Goal: Task Accomplishment & Management: Use online tool/utility

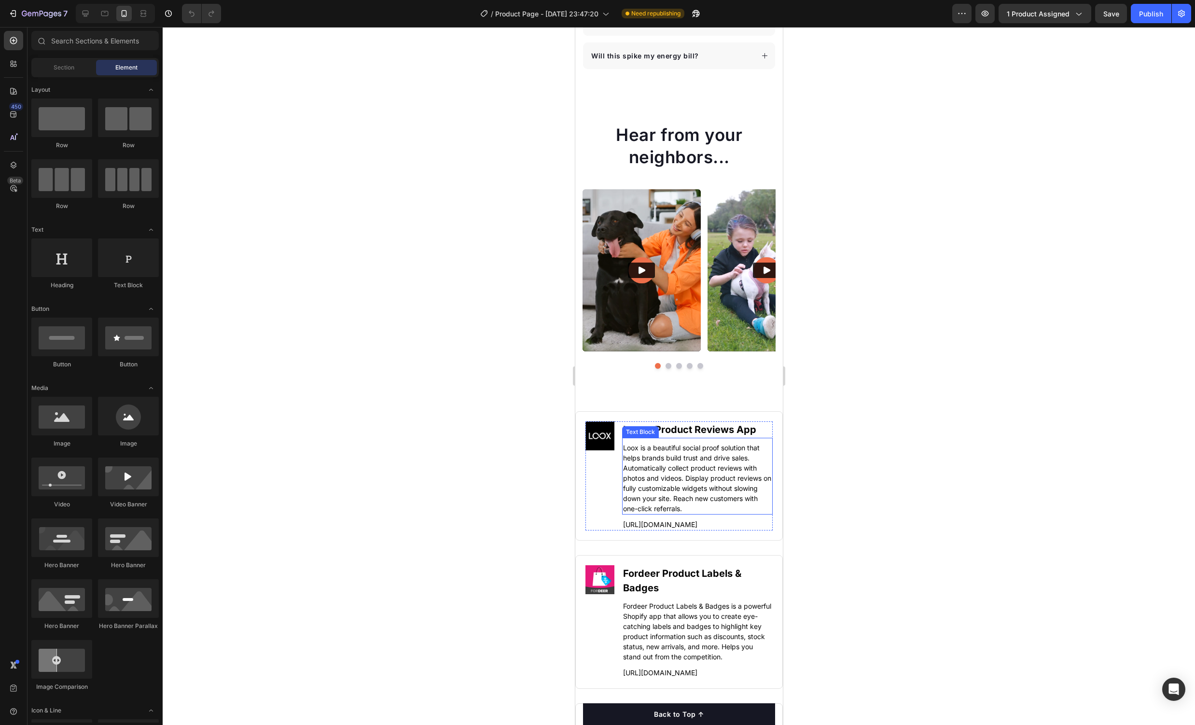
scroll to position [4513, 0]
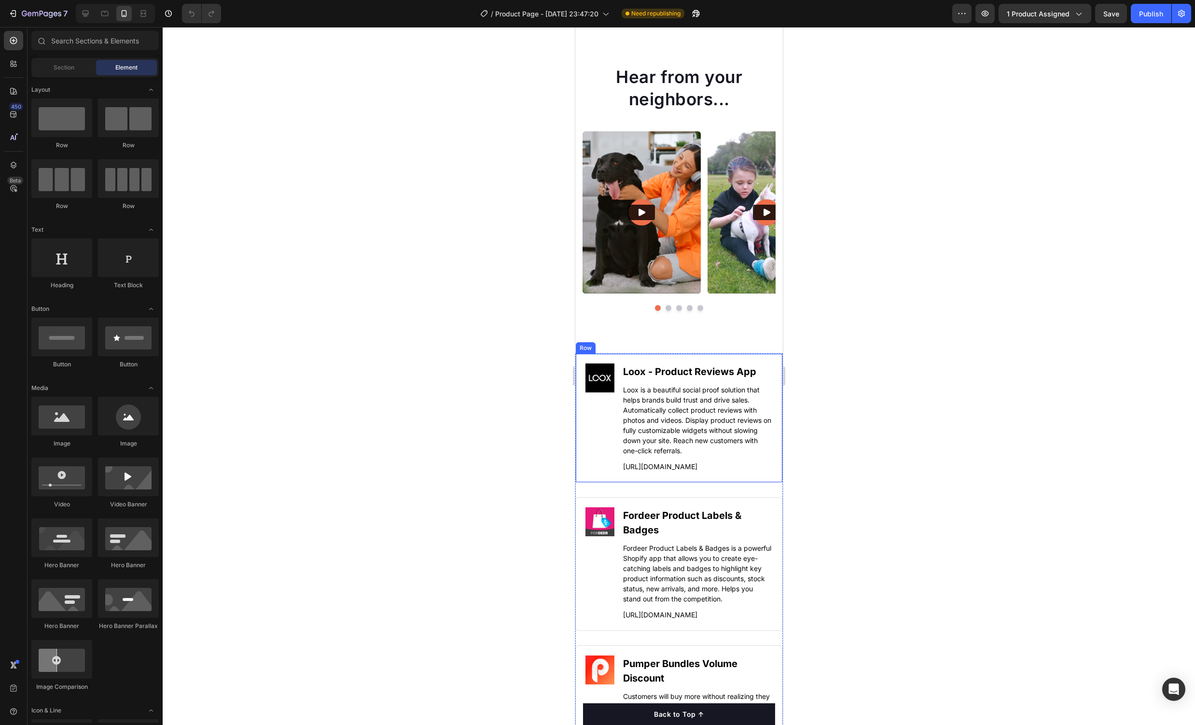
click at [759, 479] on div "Image Loox ‑ Product Reviews App Heading Loox is a beautiful social proof solut…" at bounding box center [678, 417] width 207 height 129
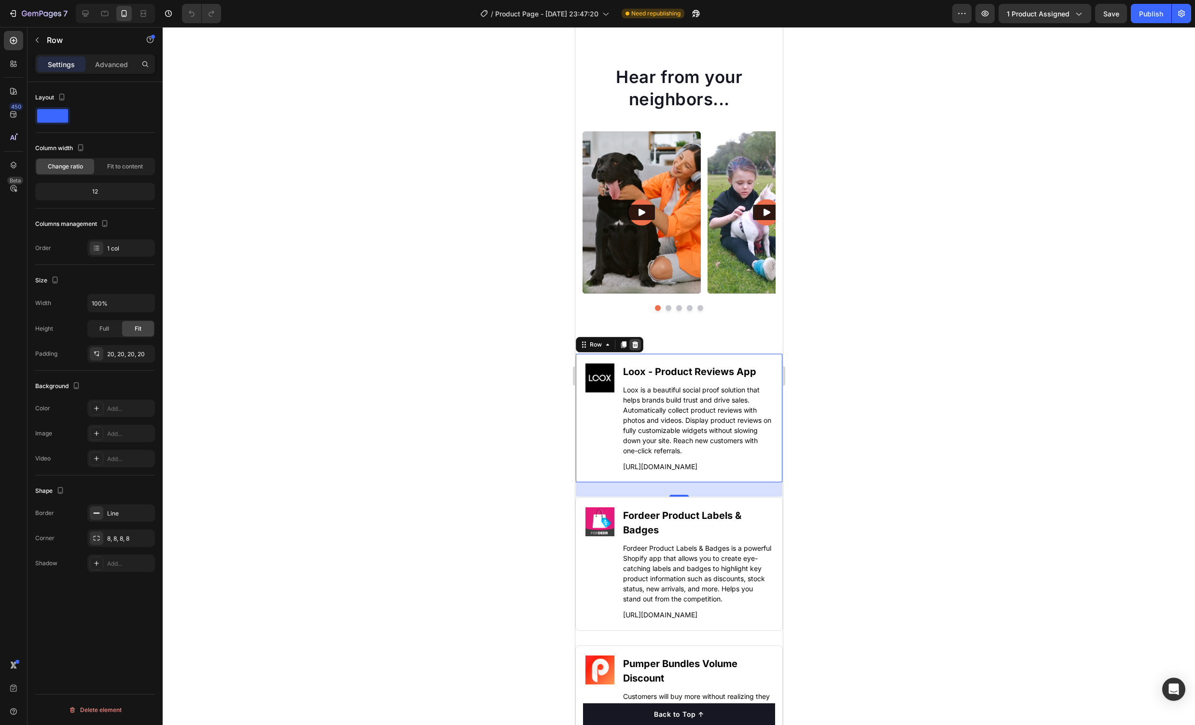
click at [636, 349] on div at bounding box center [635, 345] width 12 height 12
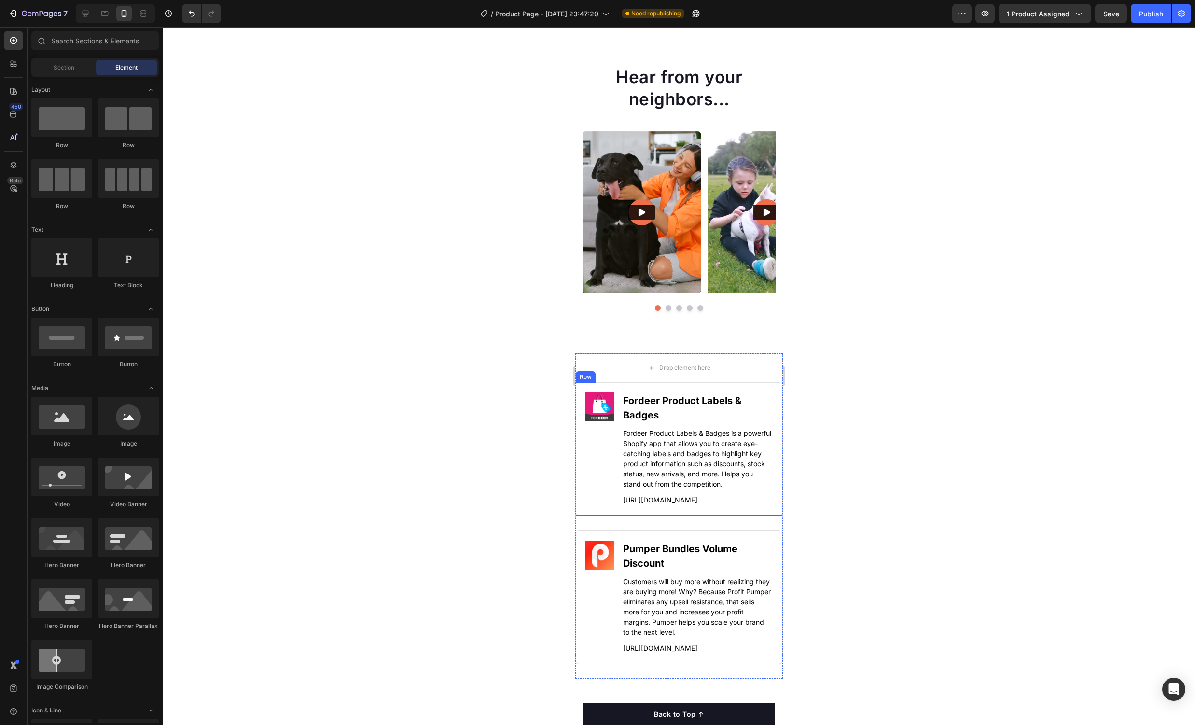
click at [773, 398] on div "Image Fordeer Product Labels & Badges Heading Fordeer Product Labels & Badges i…" at bounding box center [678, 449] width 207 height 134
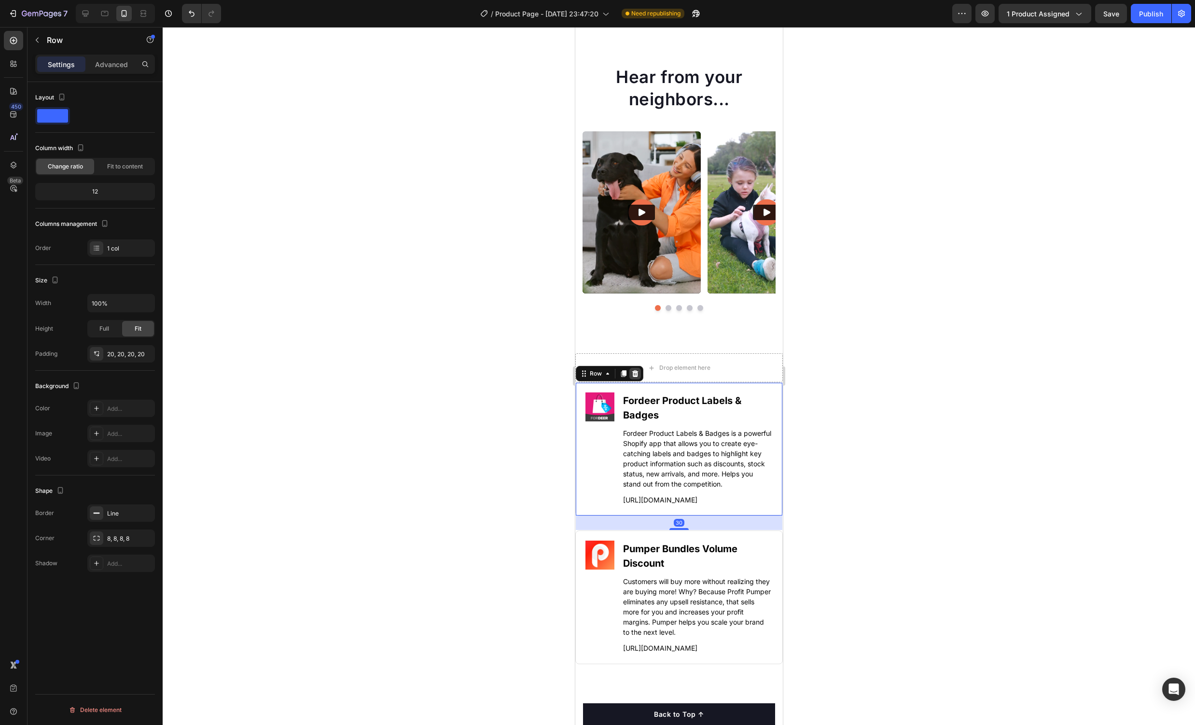
click at [638, 372] on div at bounding box center [635, 374] width 12 height 12
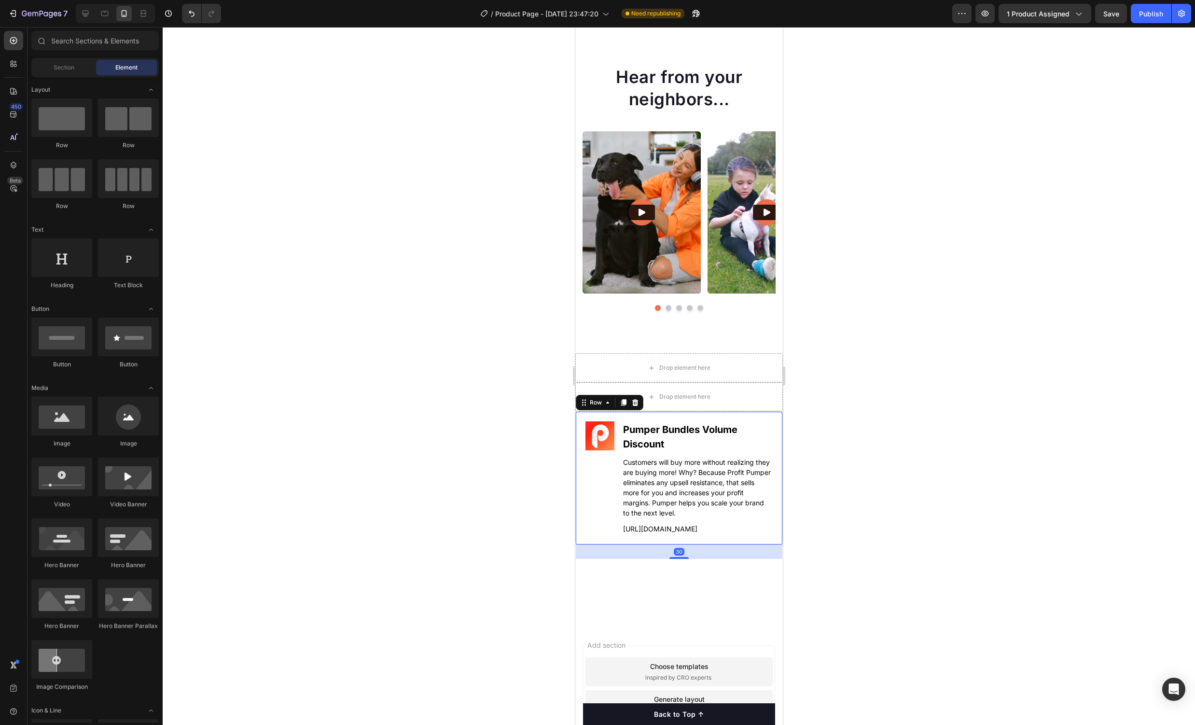
click at [775, 429] on div "Image Pumper Bundles Volume Discount Heading Customers will buy more without re…" at bounding box center [678, 478] width 207 height 134
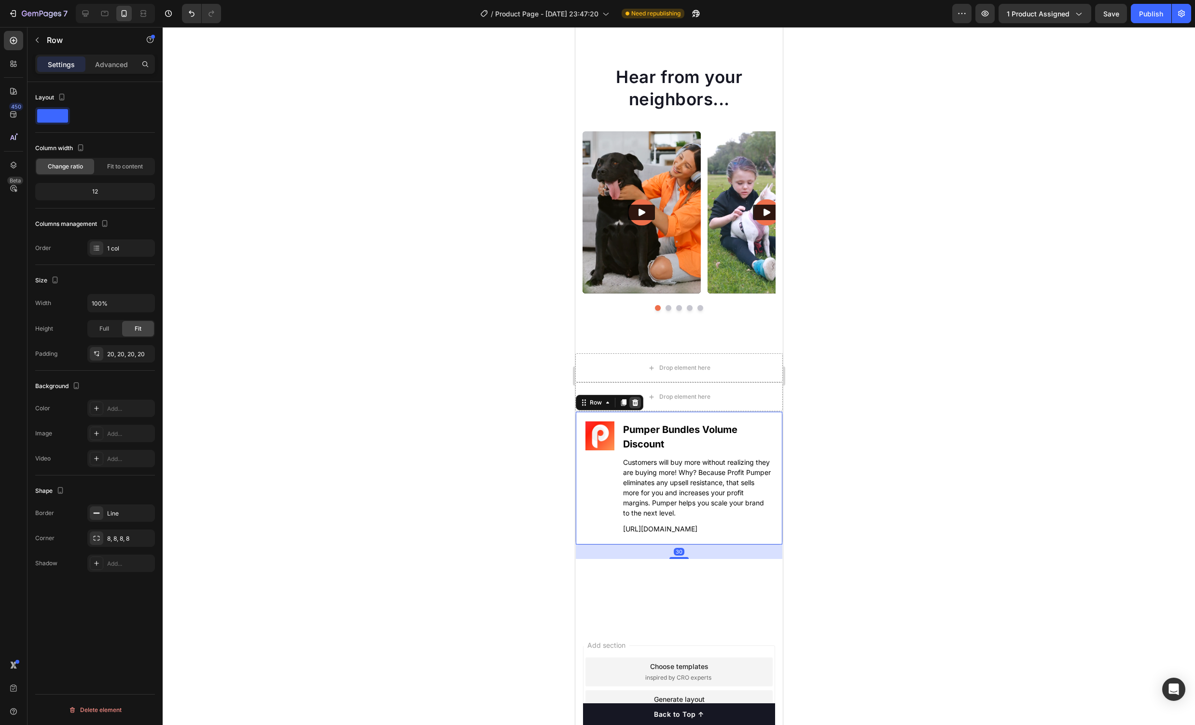
click at [636, 407] on div at bounding box center [635, 403] width 12 height 12
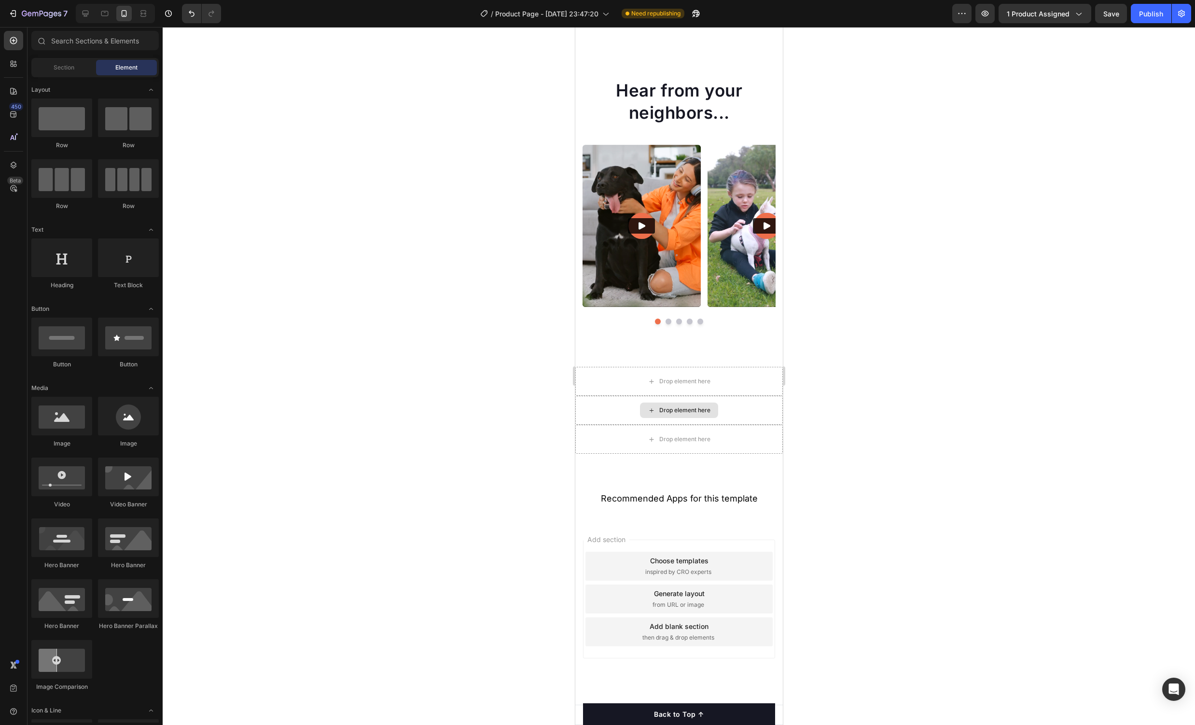
scroll to position [4500, 0]
click at [754, 414] on div "Drop element here" at bounding box center [678, 410] width 207 height 29
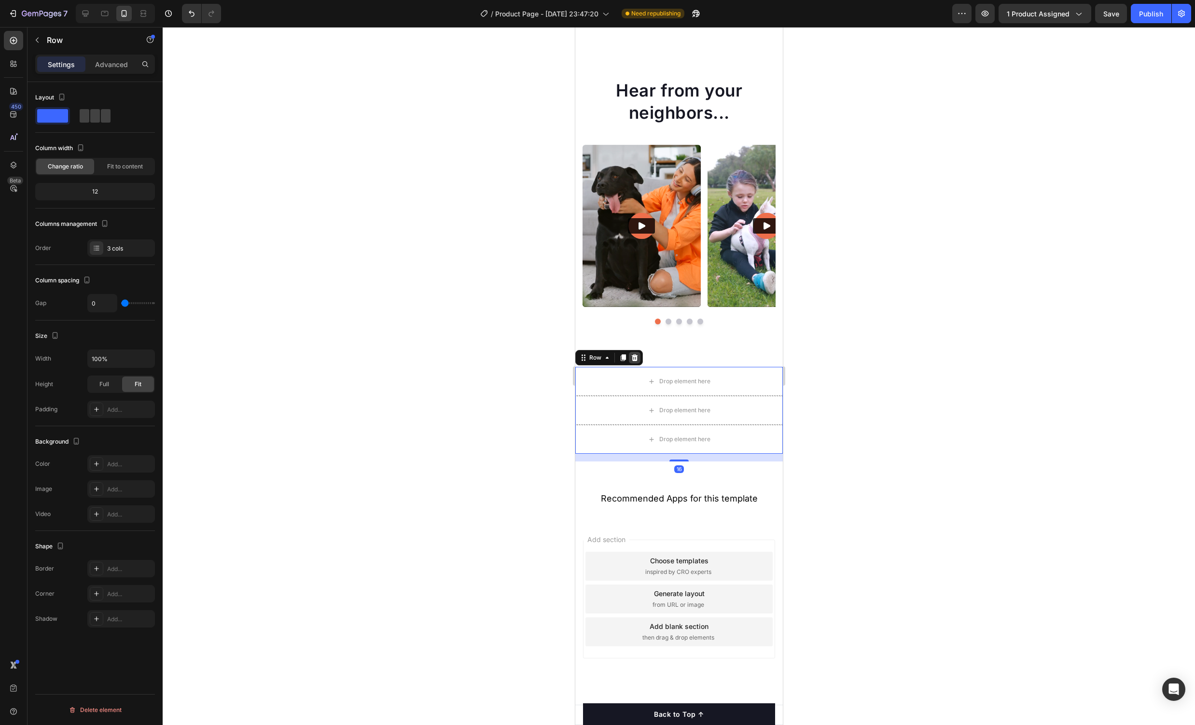
click at [634, 359] on icon at bounding box center [634, 357] width 6 height 7
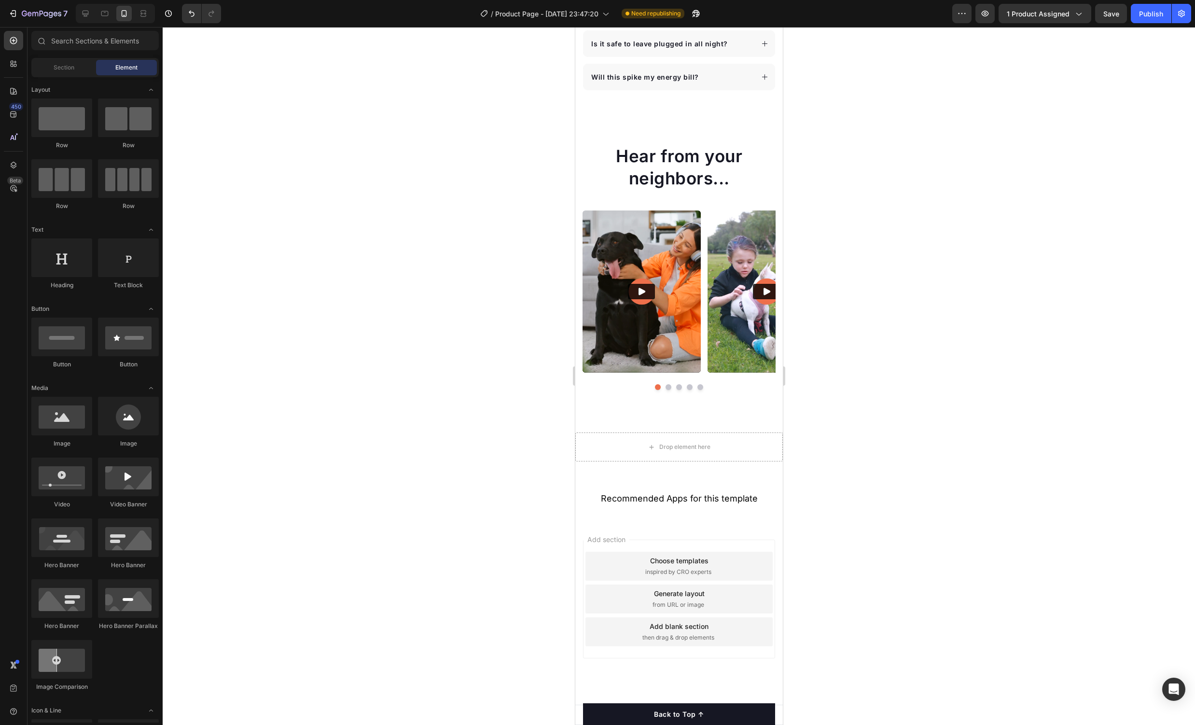
scroll to position [4434, 0]
click at [768, 456] on div "Drop element here" at bounding box center [678, 446] width 207 height 29
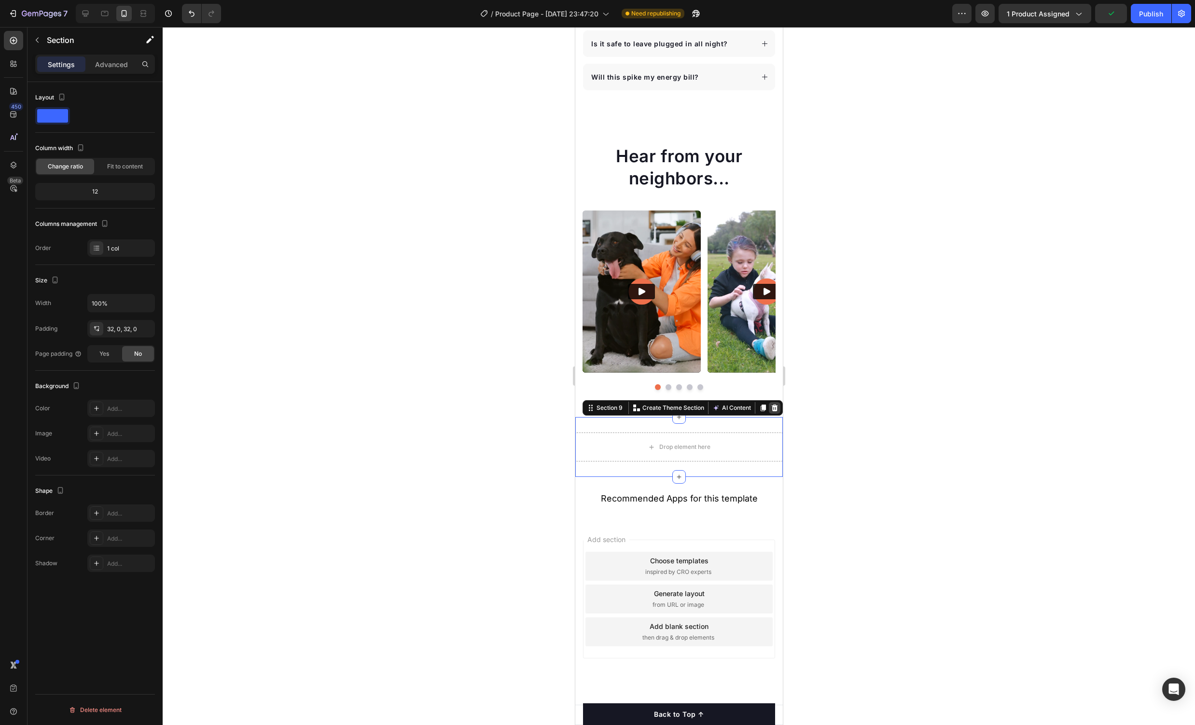
click at [772, 409] on icon at bounding box center [774, 407] width 6 height 7
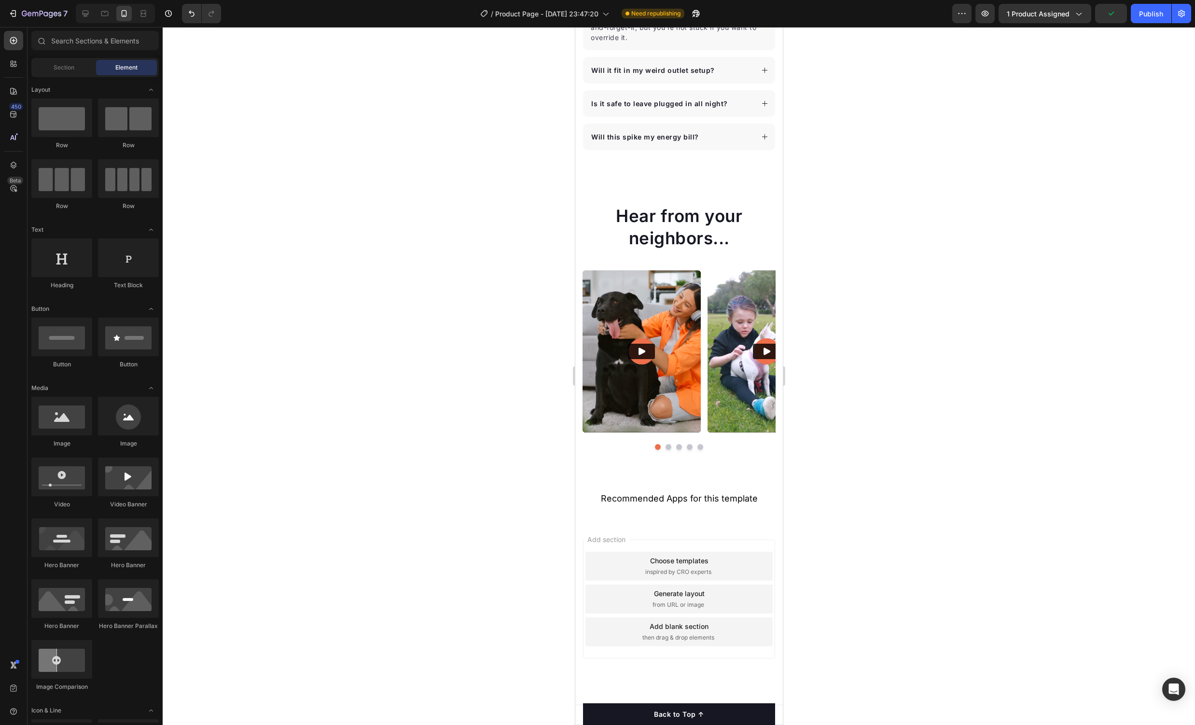
scroll to position [4374, 0]
click at [760, 678] on div "Add section Choose templates inspired by CRO experts Generate layout from URL o…" at bounding box center [678, 612] width 207 height 184
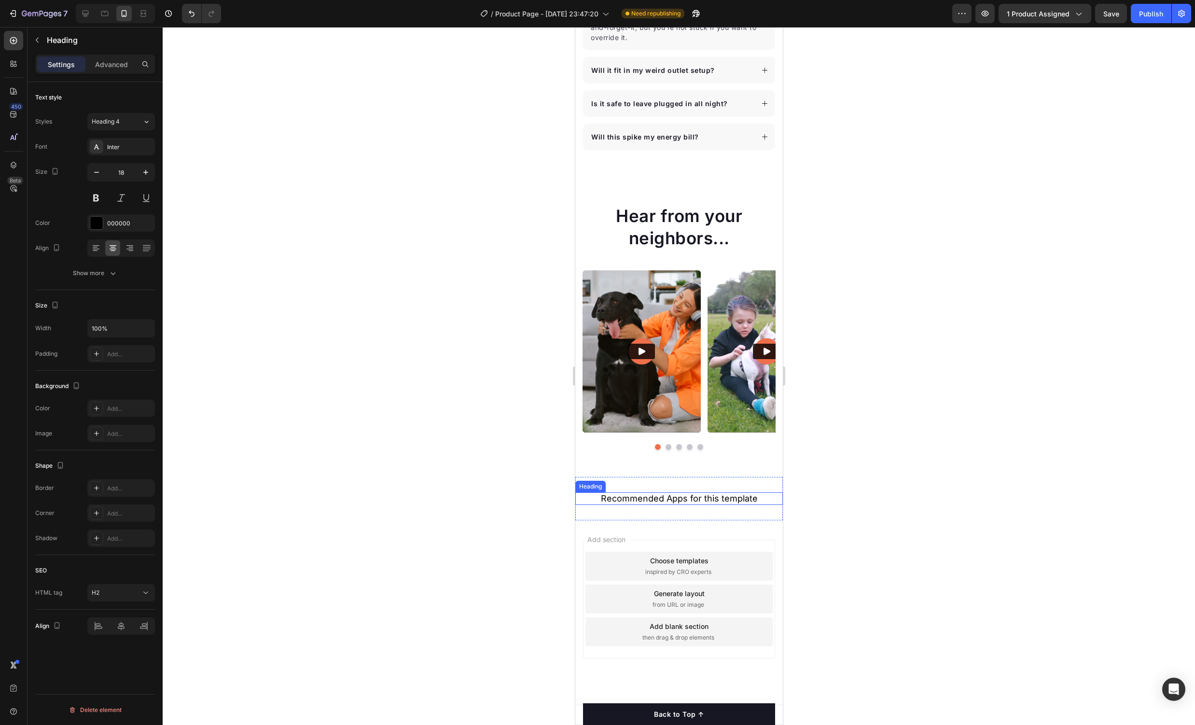
click at [729, 499] on h2 "Recommended Apps for this template" at bounding box center [678, 498] width 188 height 13
click at [756, 515] on div "Recommended Apps for this template Heading 0 Section 10" at bounding box center [678, 498] width 207 height 43
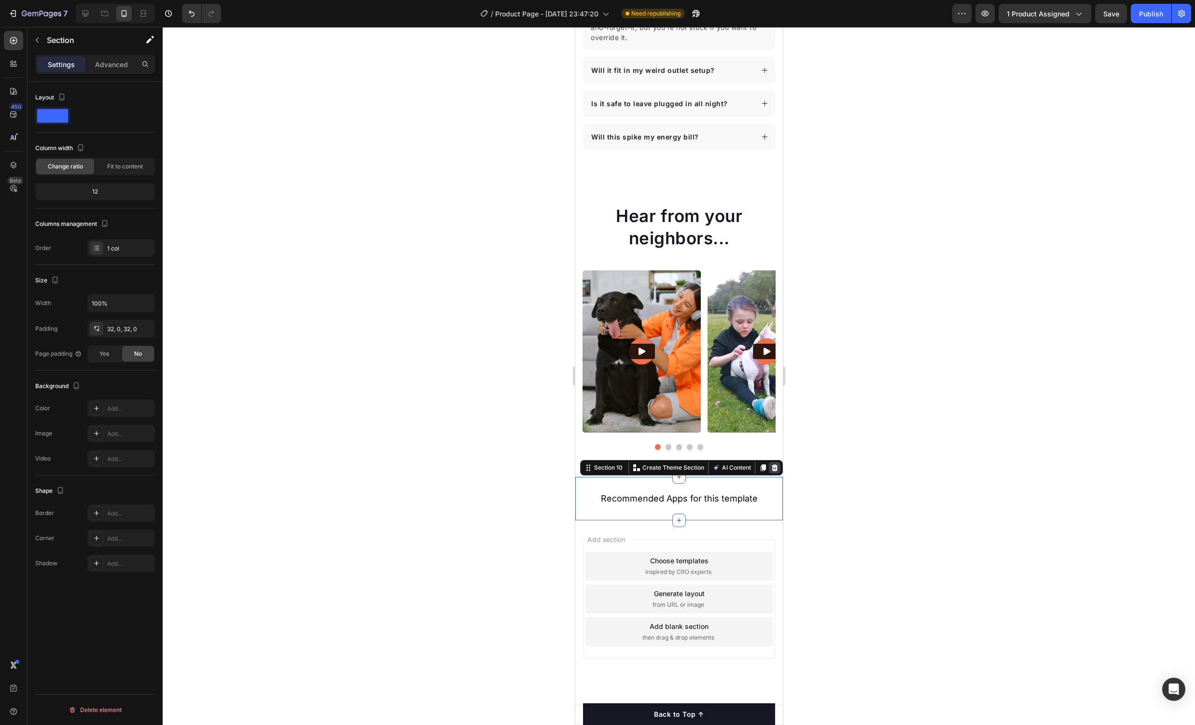
click at [778, 470] on div at bounding box center [774, 468] width 12 height 12
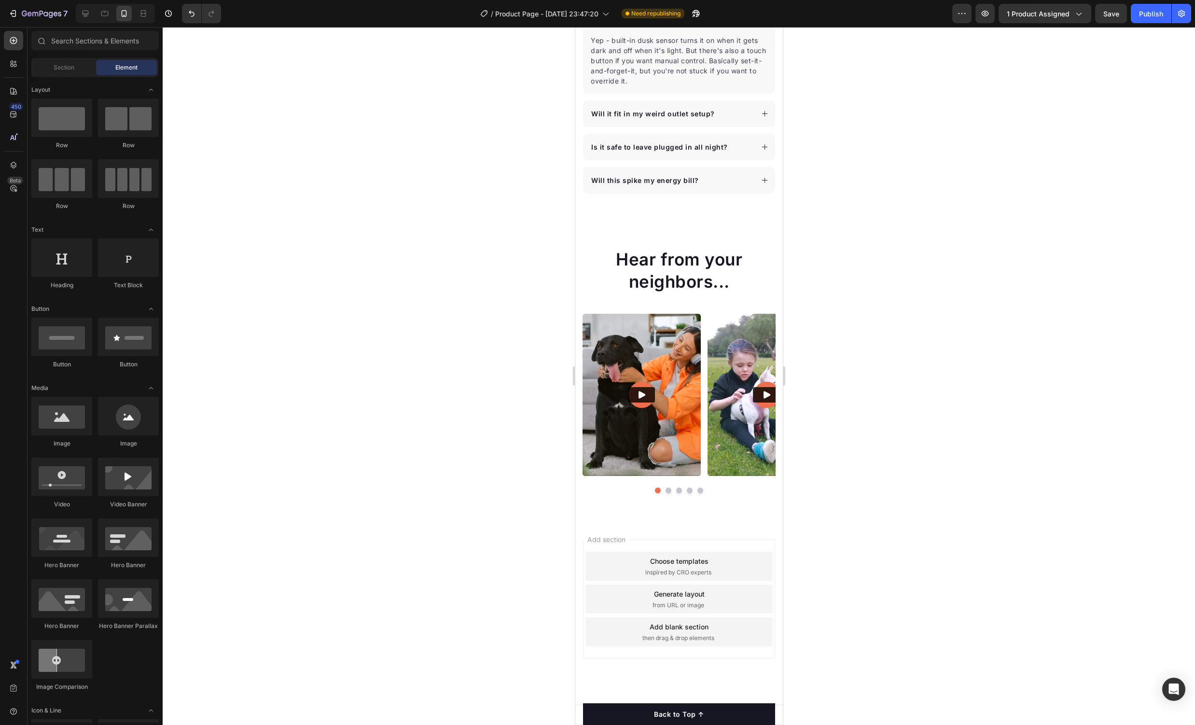
scroll to position [4331, 0]
click at [776, 564] on div "Add section Choose templates inspired by CRO experts Generate layout from URL o…" at bounding box center [678, 612] width 207 height 184
click at [764, 545] on div "Add section Choose templates inspired by CRO experts Generate layout from URL o…" at bounding box center [678, 598] width 192 height 119
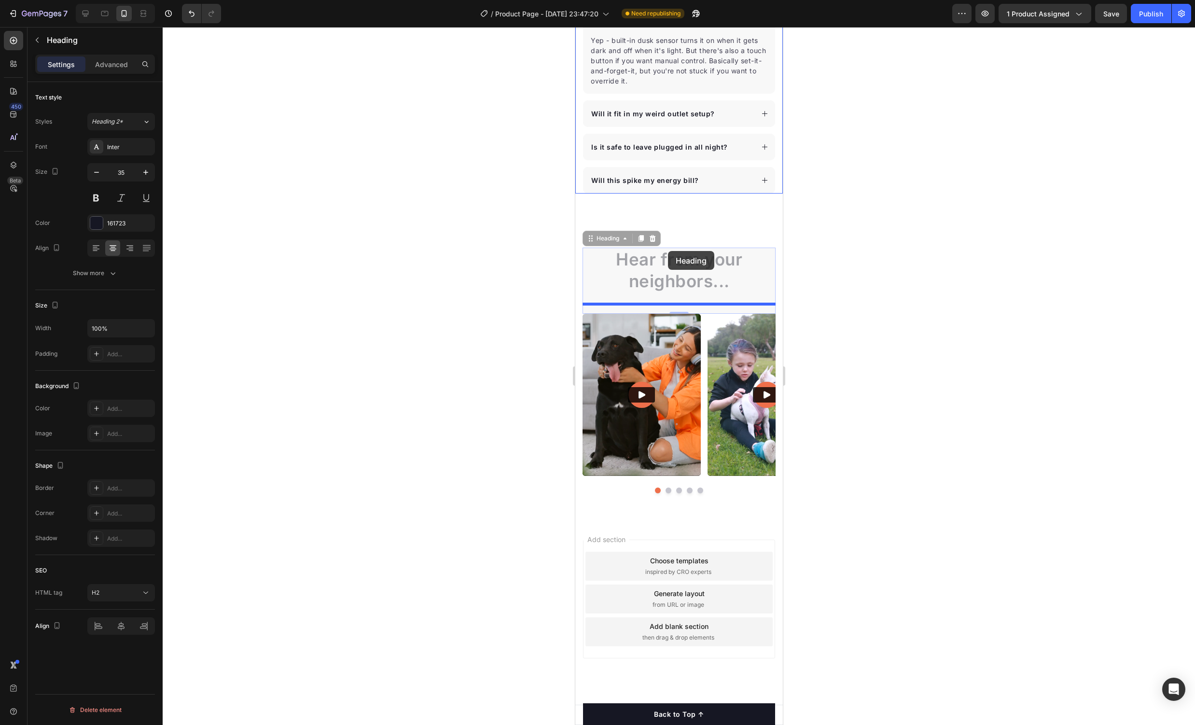
drag, startPoint x: 750, startPoint y: 659, endPoint x: 667, endPoint y: 250, distance: 416.6
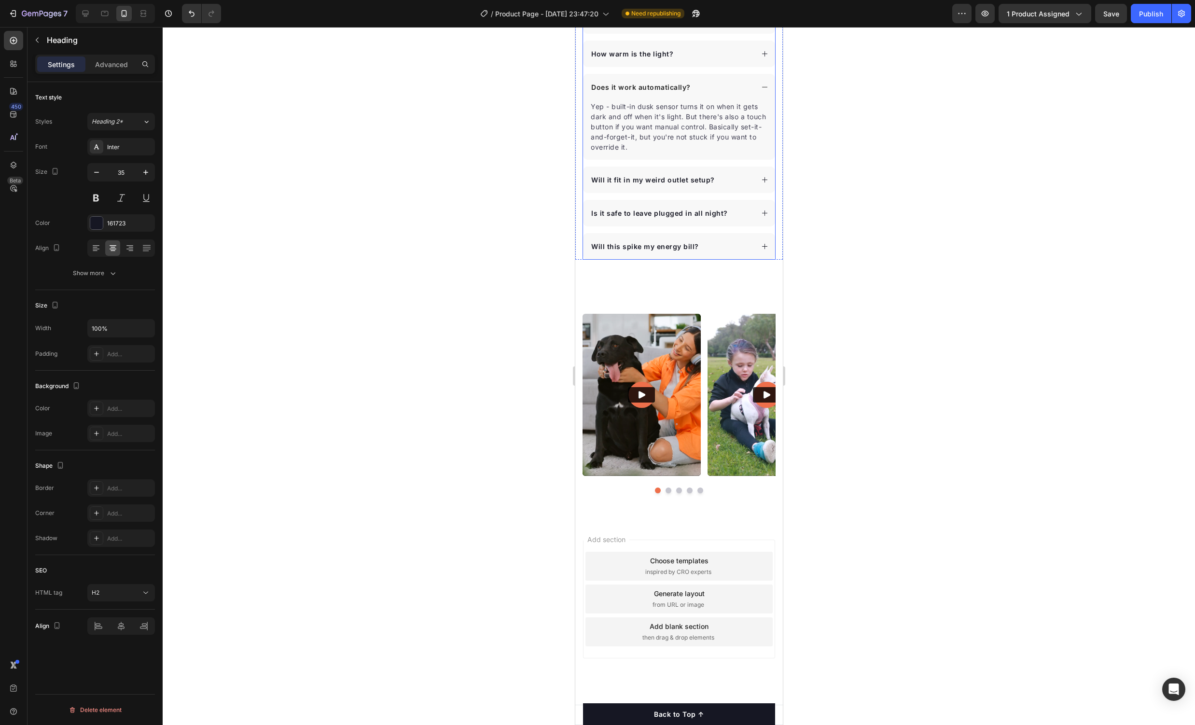
scroll to position [4074, 0]
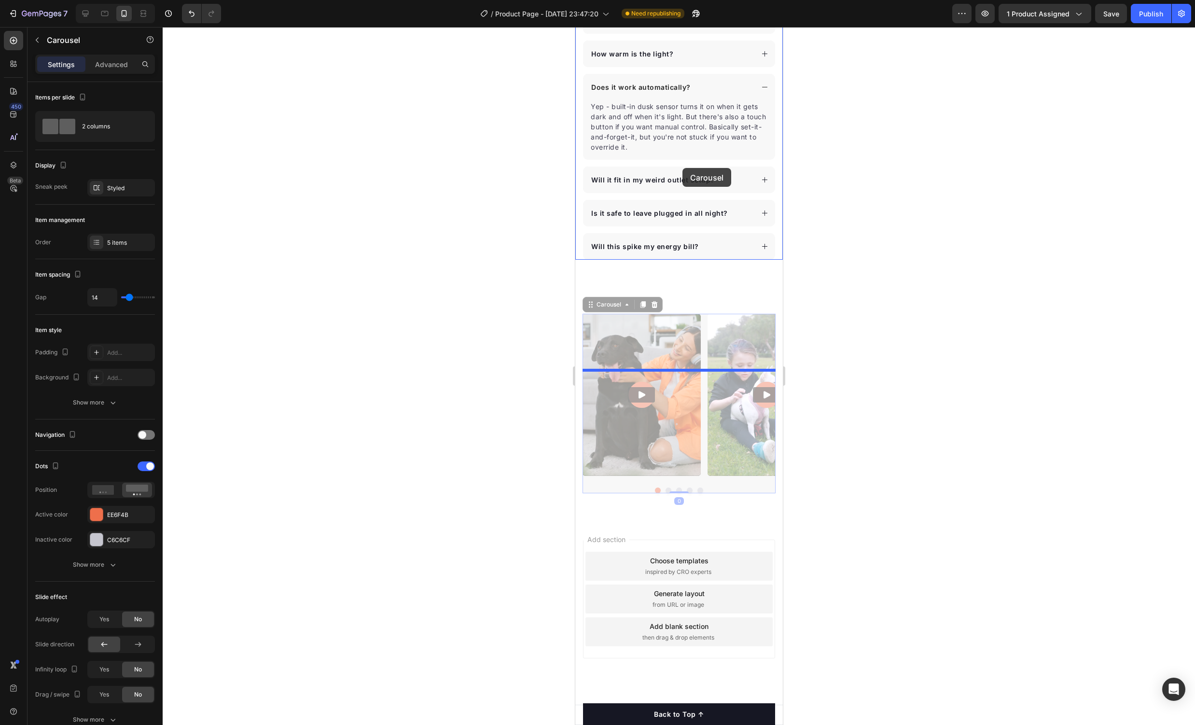
drag, startPoint x: 705, startPoint y: 571, endPoint x: 682, endPoint y: 170, distance: 401.2
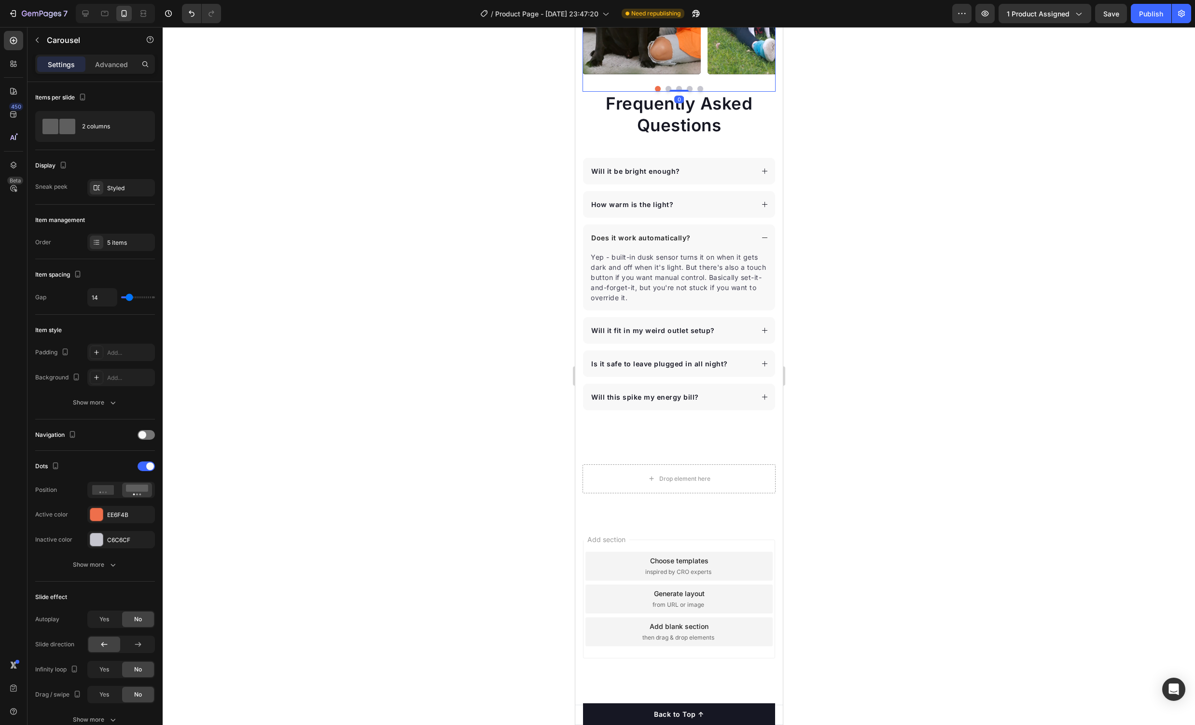
click at [976, 272] on div at bounding box center [679, 376] width 1032 height 698
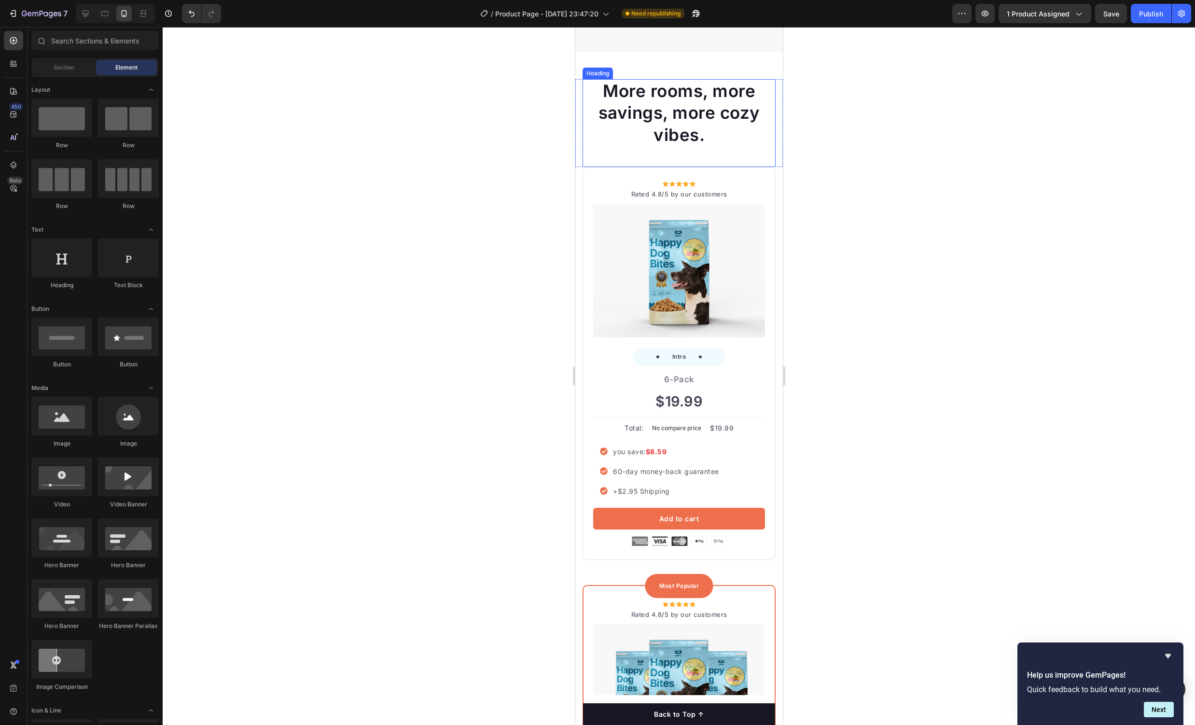
scroll to position [2767, 0]
